Goal: Task Accomplishment & Management: Manage account settings

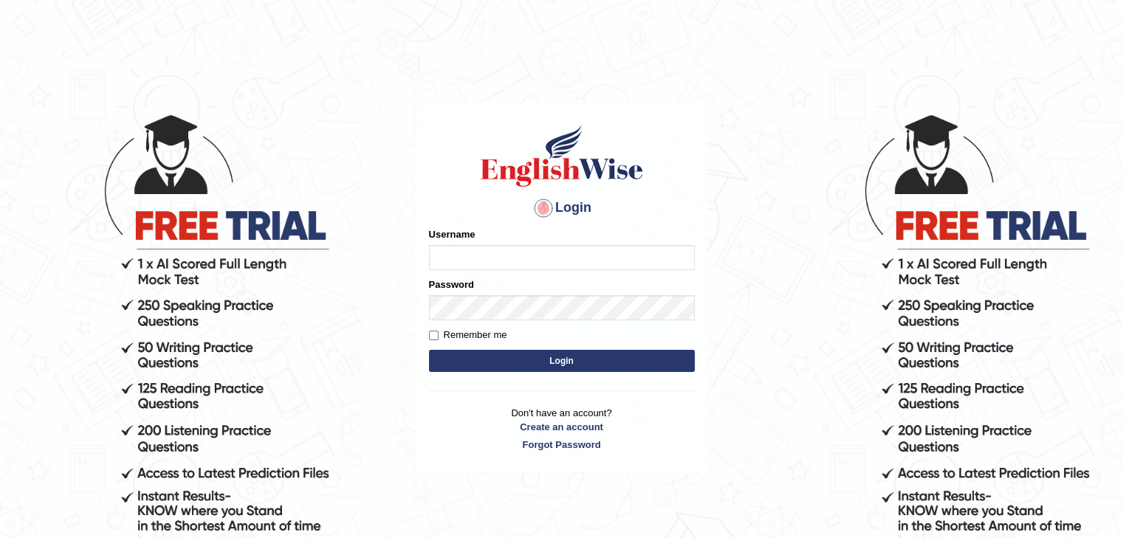
type input "monish_parramatta"
click at [585, 366] on button "Login" at bounding box center [562, 361] width 266 height 22
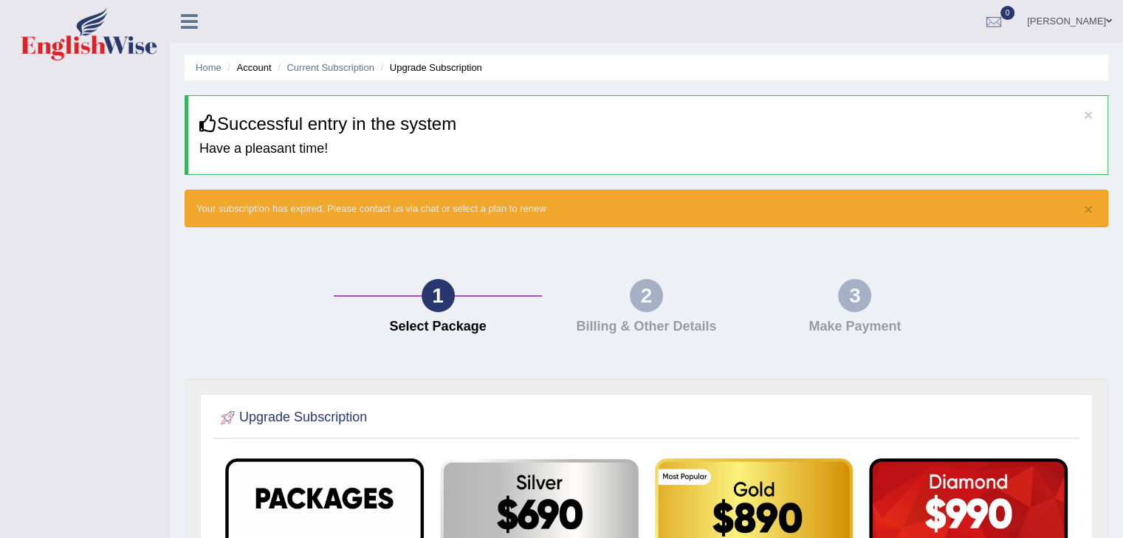
click at [1109, 18] on span at bounding box center [1109, 21] width 6 height 10
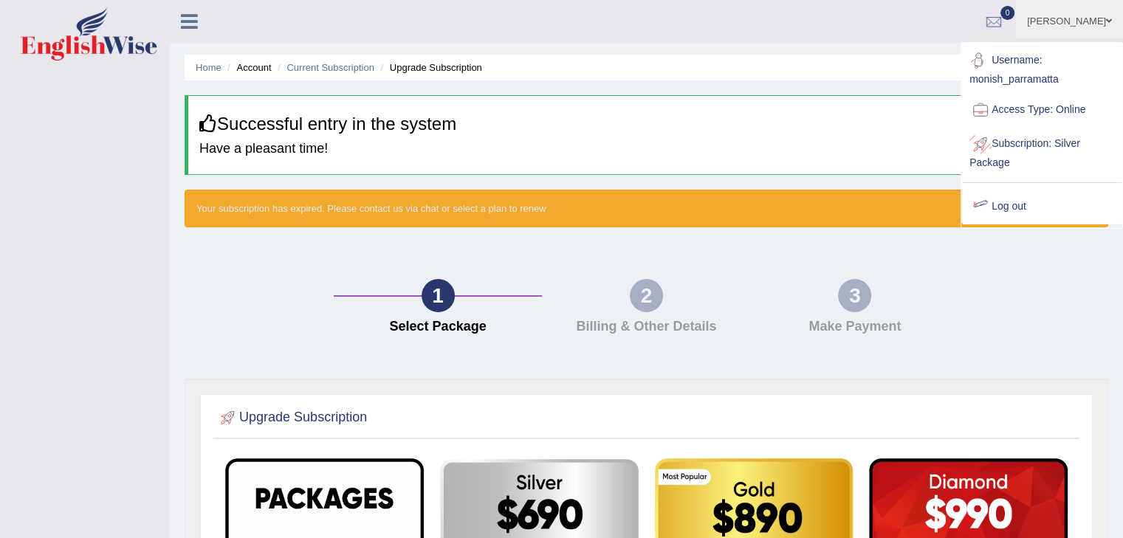
click at [1008, 194] on link "Log out" at bounding box center [1041, 207] width 159 height 34
